Goal: Information Seeking & Learning: Find specific fact

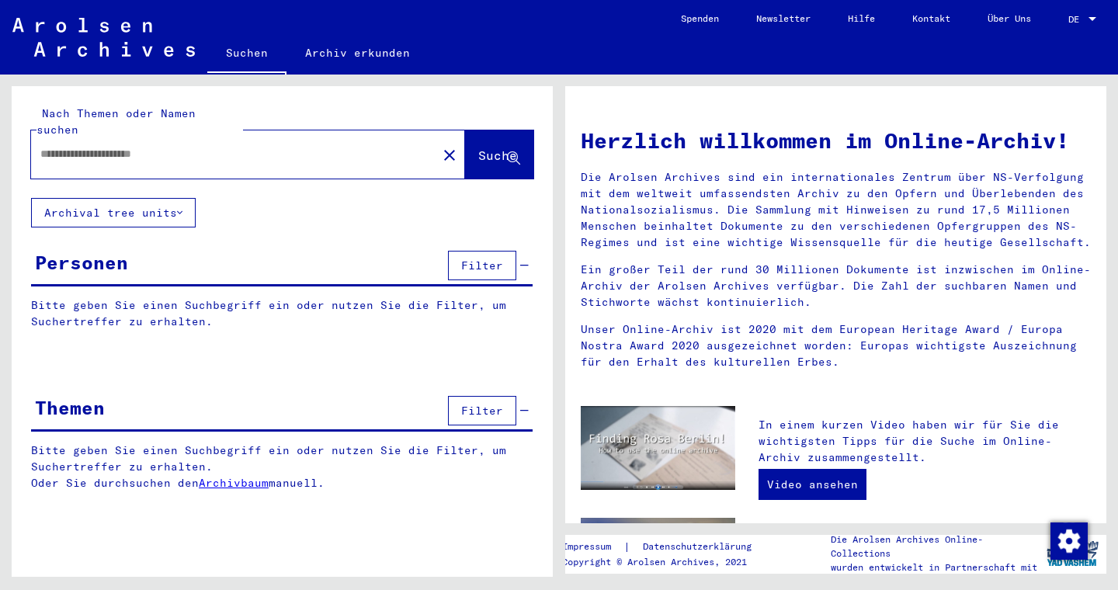
type input "*********"
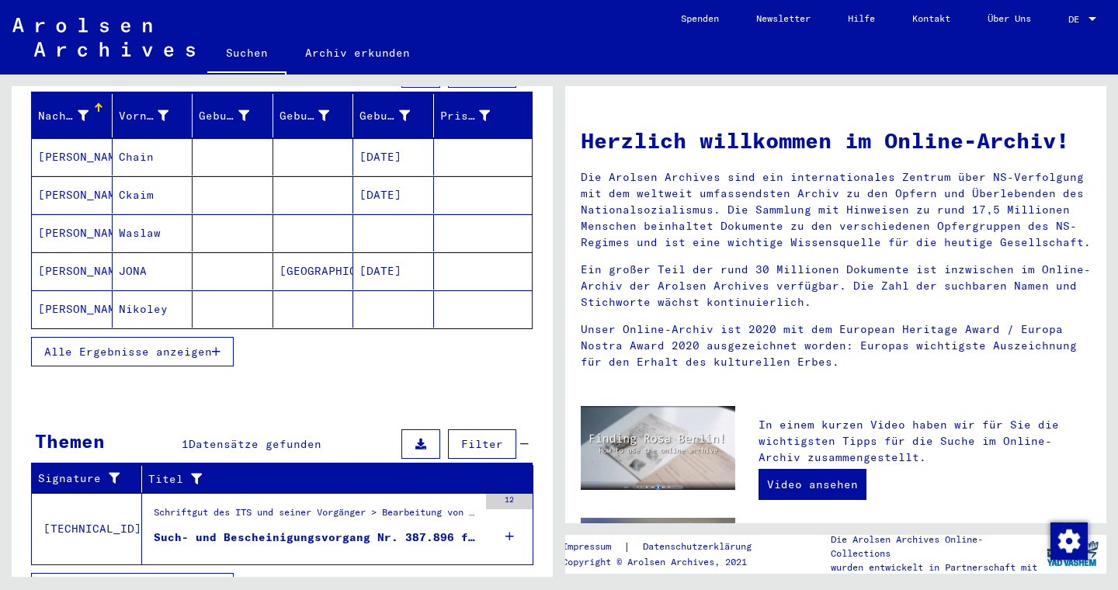
scroll to position [210, 0]
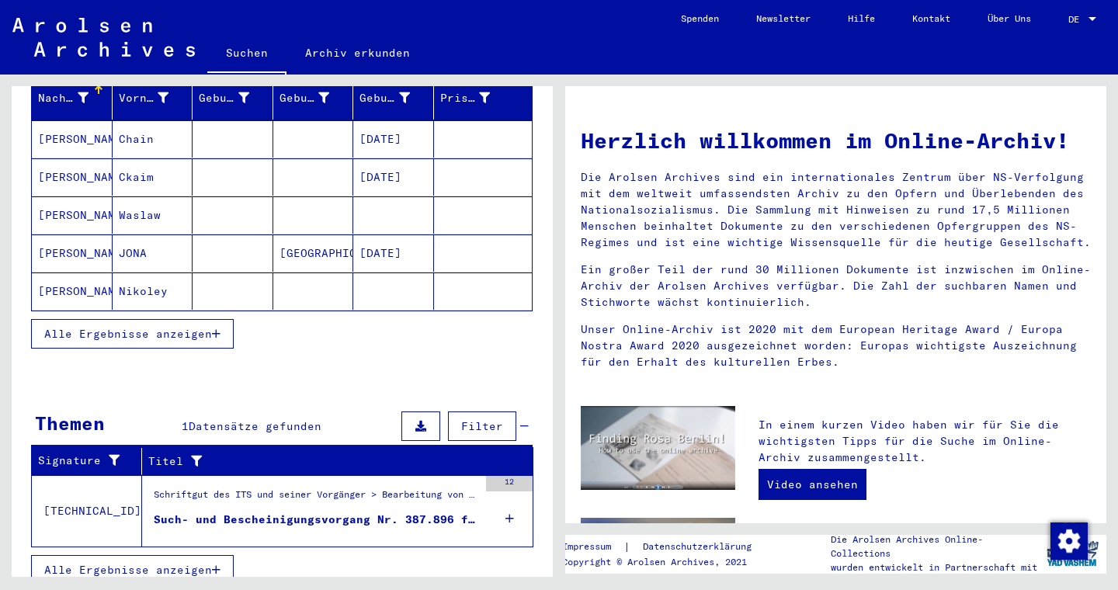
click at [258, 512] on div "Such- und Bescheinigungsvorgang Nr. 387.896 für [PERSON_NAME], [GEOGRAPHIC_DATA…" at bounding box center [316, 520] width 325 height 16
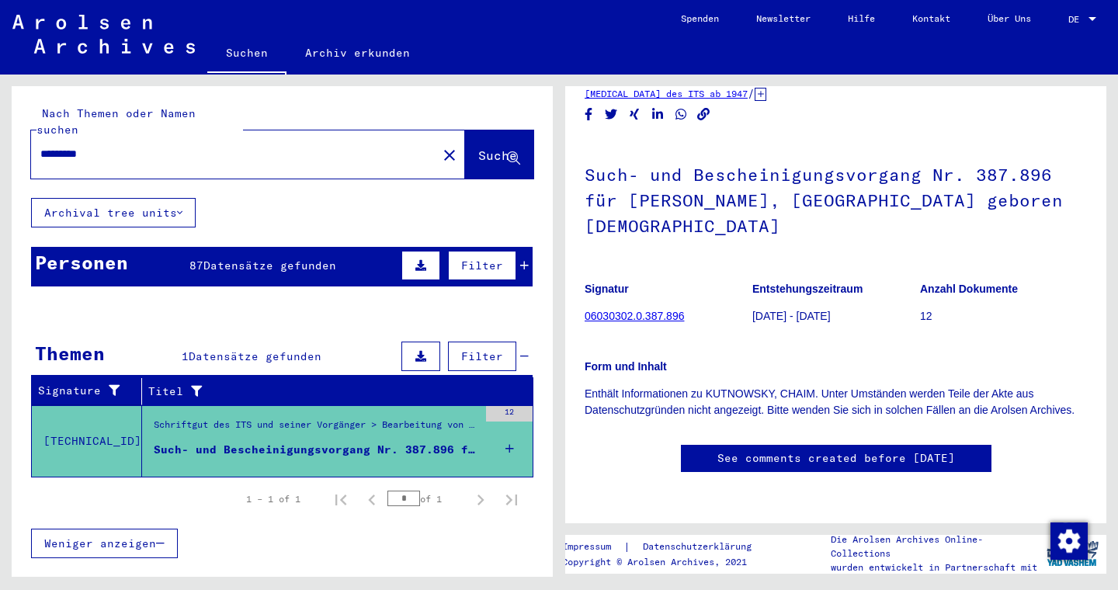
scroll to position [61, 0]
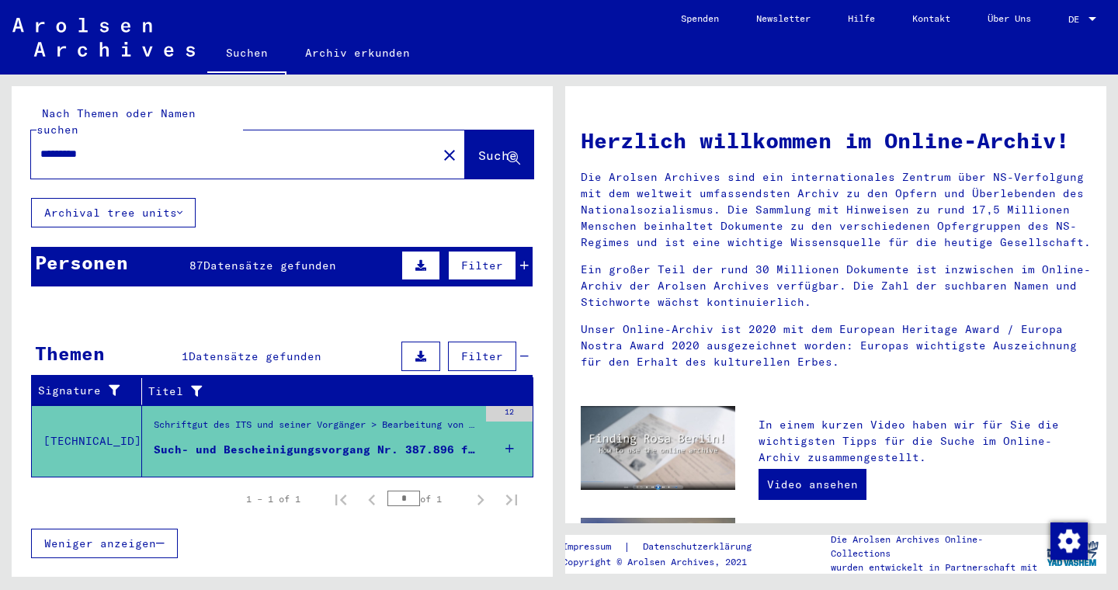
click at [146, 146] on input "*********" at bounding box center [229, 154] width 378 height 16
click at [493, 148] on span "Suche" at bounding box center [497, 156] width 39 height 16
click at [426, 260] on icon at bounding box center [420, 265] width 11 height 11
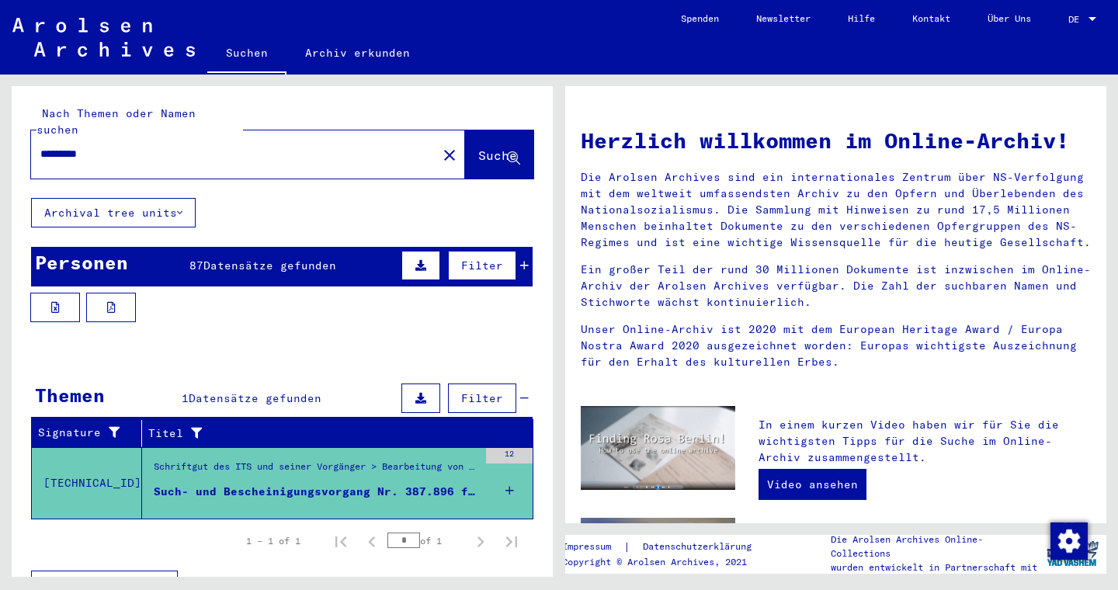
click at [422, 260] on icon at bounding box center [420, 265] width 11 height 11
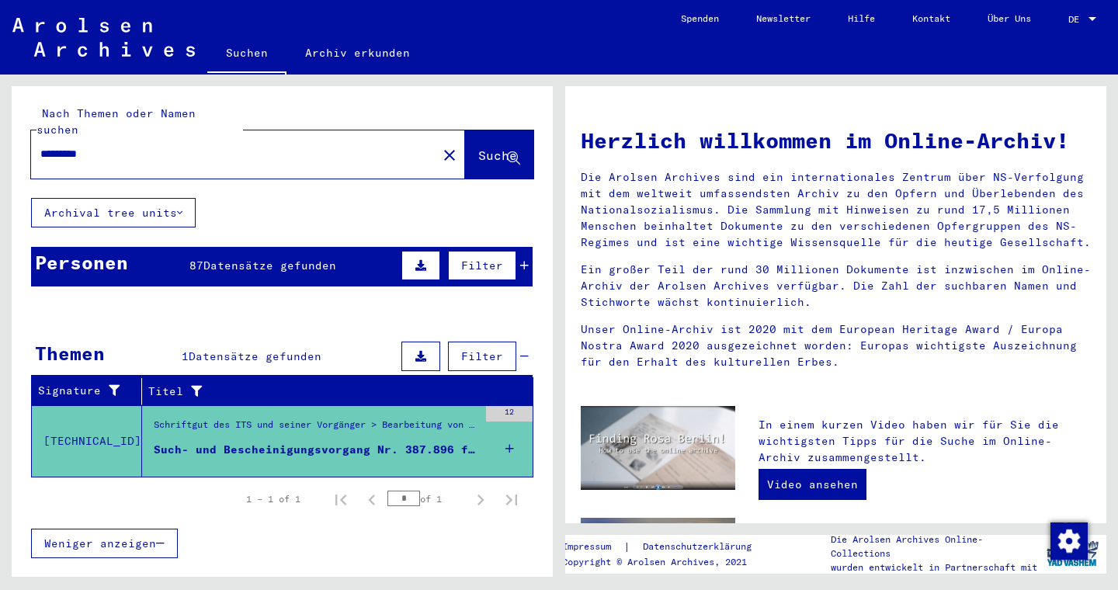
click at [422, 260] on icon at bounding box center [420, 265] width 11 height 11
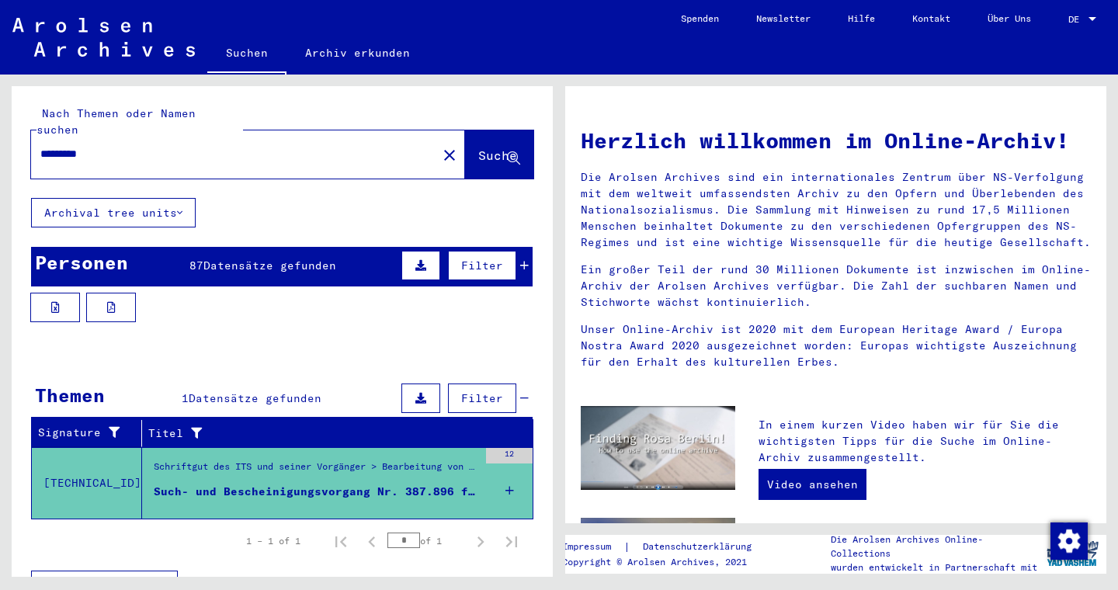
click at [433, 384] on button at bounding box center [420, 399] width 39 height 30
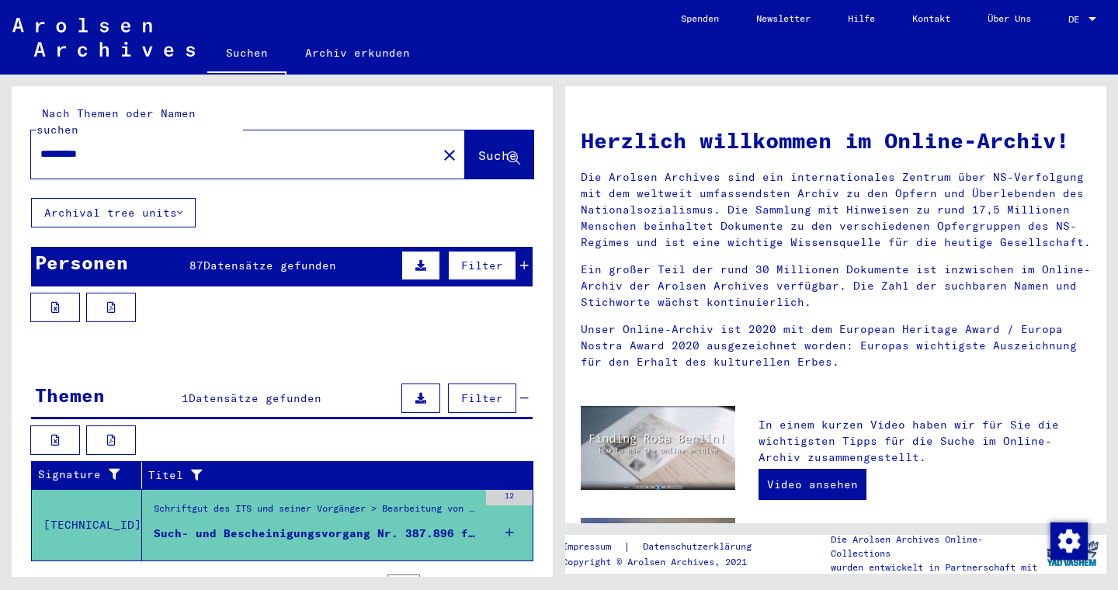
click at [433, 384] on button at bounding box center [420, 399] width 39 height 30
